Goal: Task Accomplishment & Management: Use online tool/utility

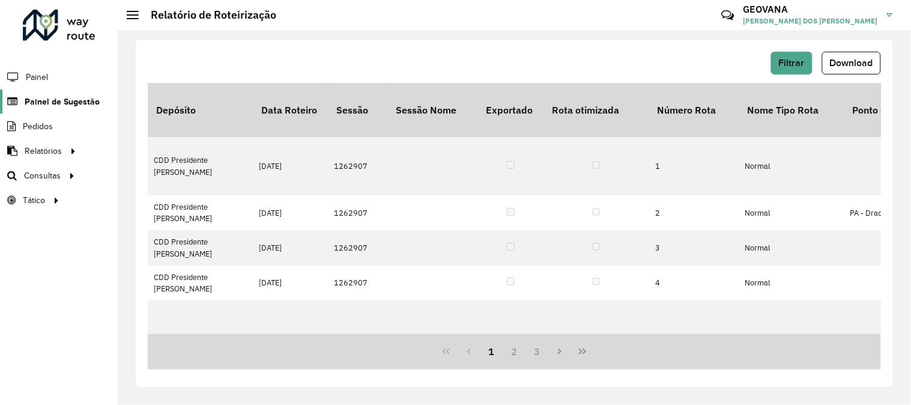
click at [82, 97] on span "Painel de Sugestão" at bounding box center [62, 102] width 75 height 13
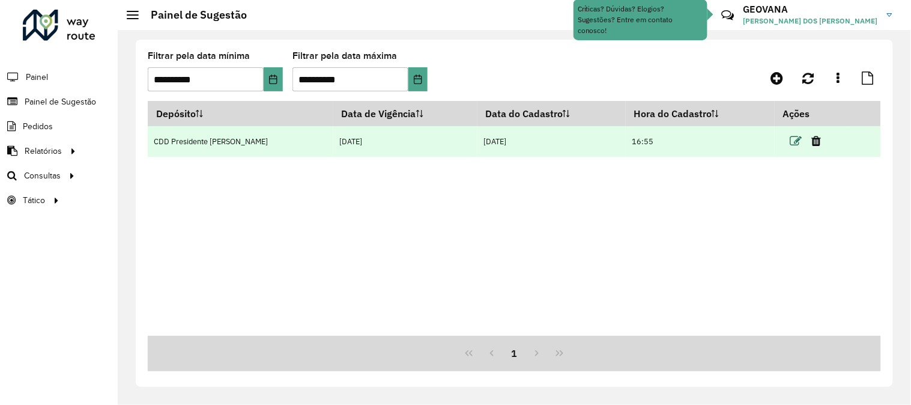
click at [792, 141] on icon at bounding box center [797, 141] width 12 height 12
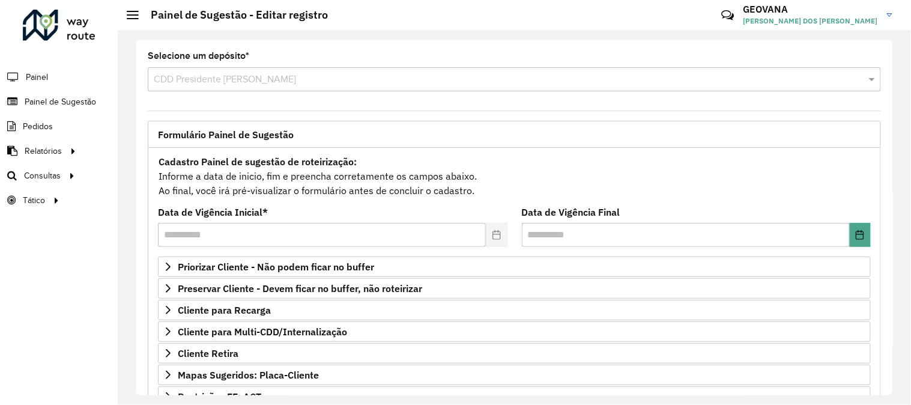
scroll to position [195, 0]
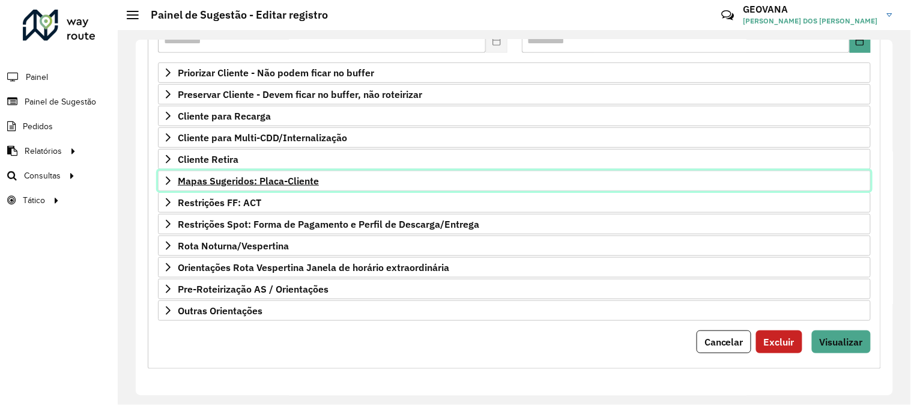
click at [261, 185] on span "Mapas Sugeridos: Placa-Cliente" at bounding box center [248, 181] width 141 height 10
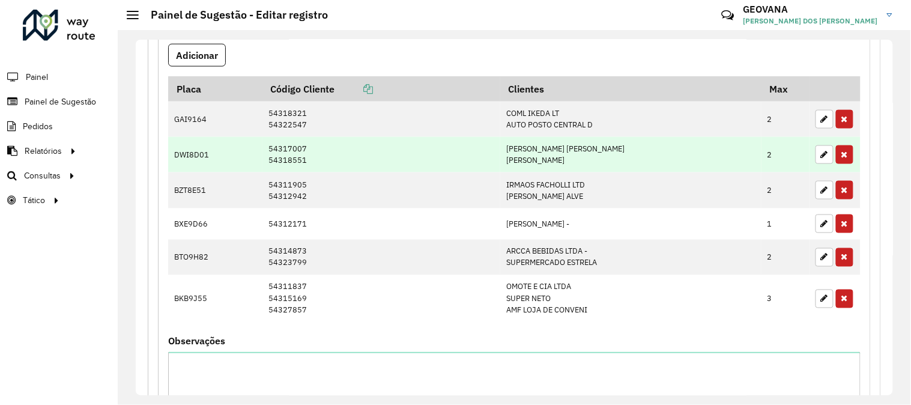
scroll to position [0, 0]
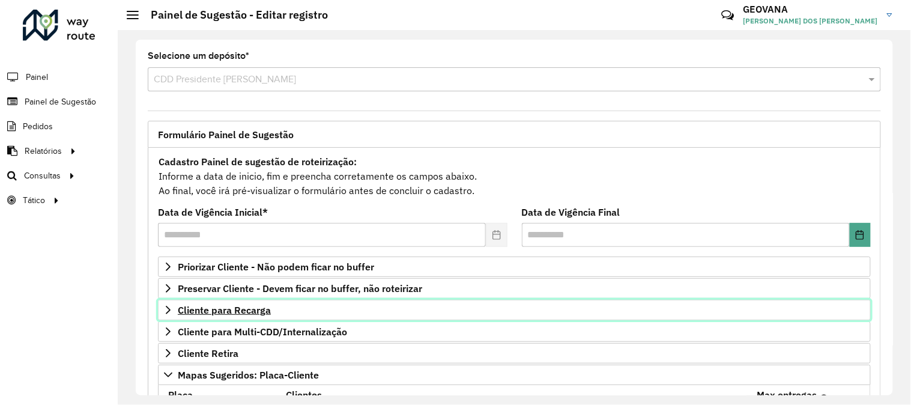
click at [249, 314] on span "Cliente para Recarga" at bounding box center [224, 310] width 93 height 10
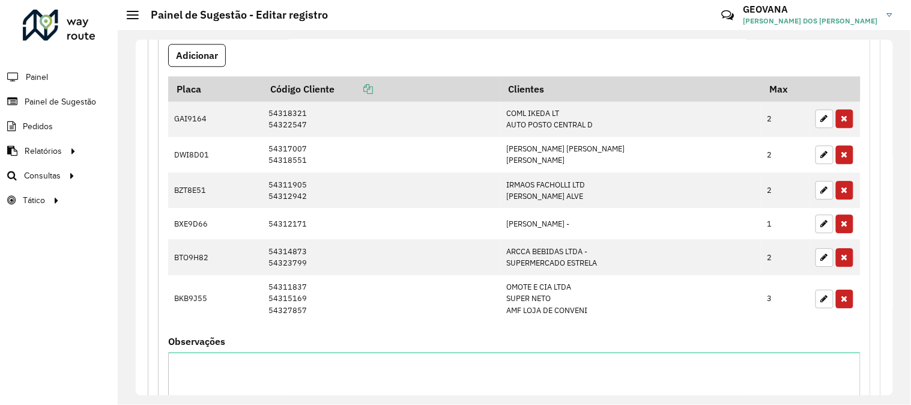
scroll to position [1082, 0]
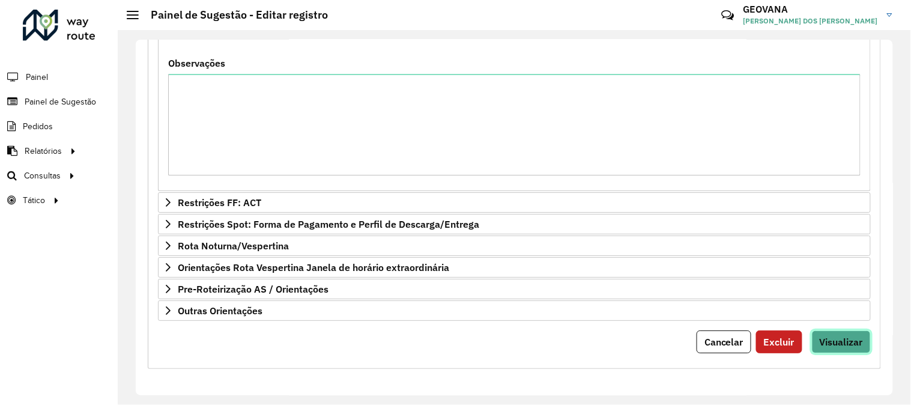
click at [842, 344] on span "Visualizar" at bounding box center [841, 342] width 43 height 12
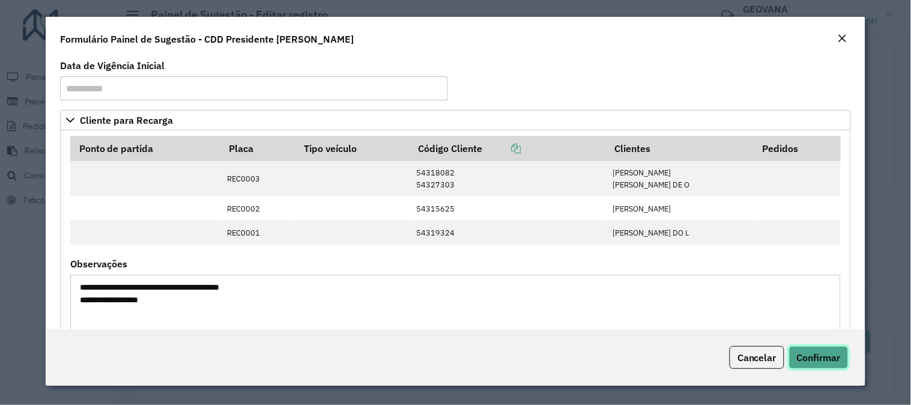
click at [825, 350] on button "Confirmar" at bounding box center [818, 357] width 59 height 23
